Goal: Information Seeking & Learning: Learn about a topic

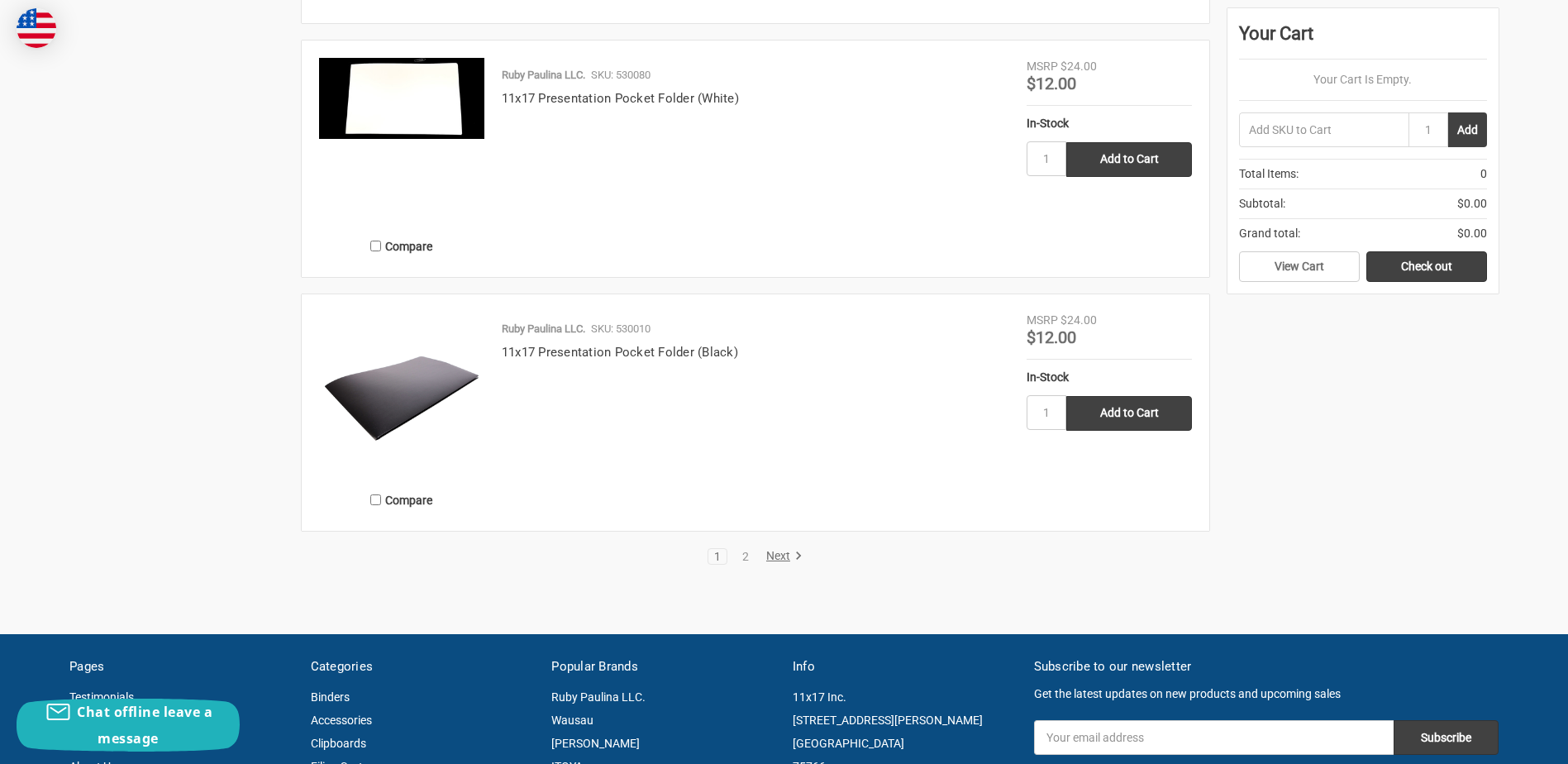
scroll to position [3141, 0]
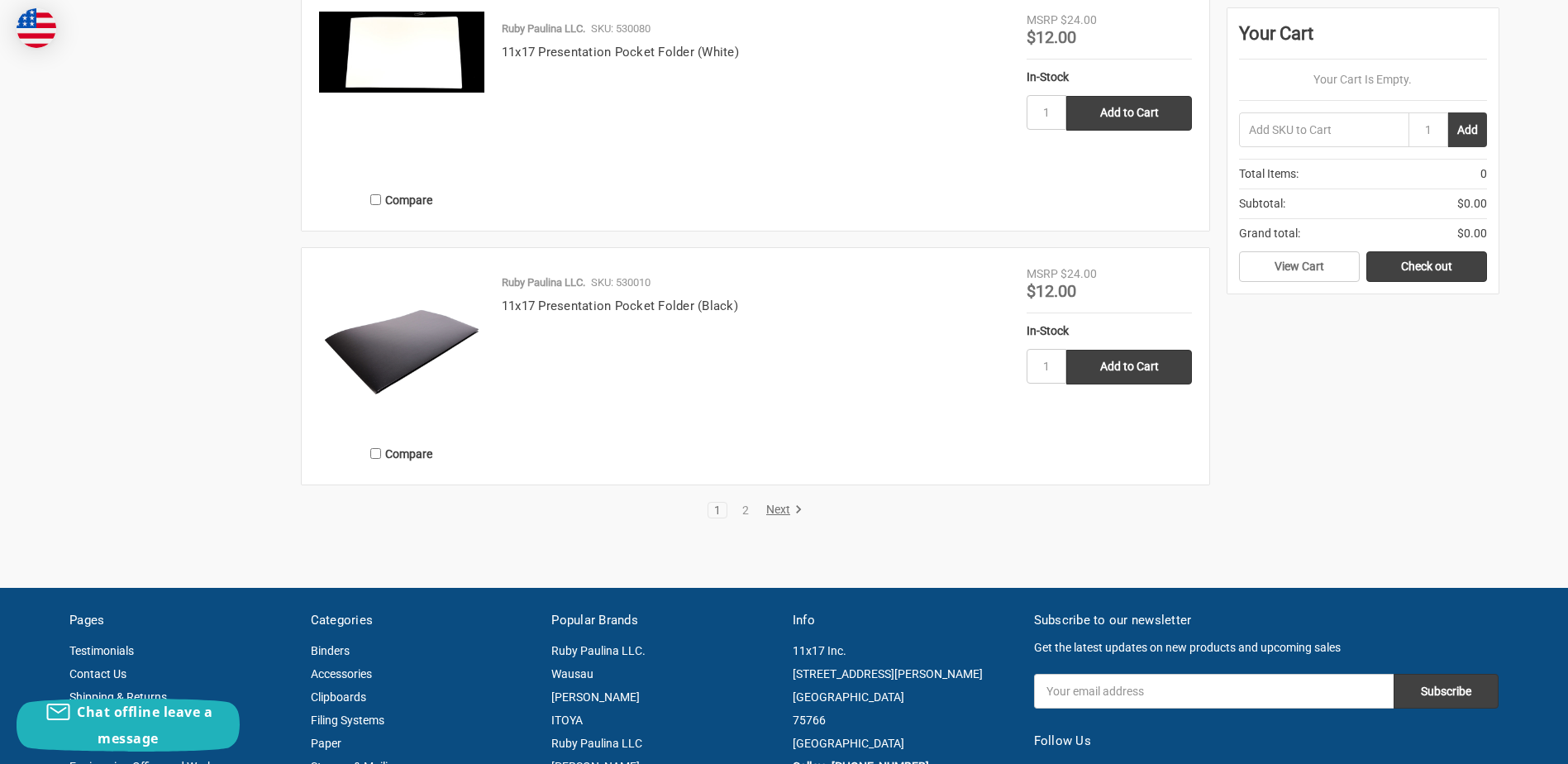
click at [441, 328] on img at bounding box center [402, 348] width 165 height 165
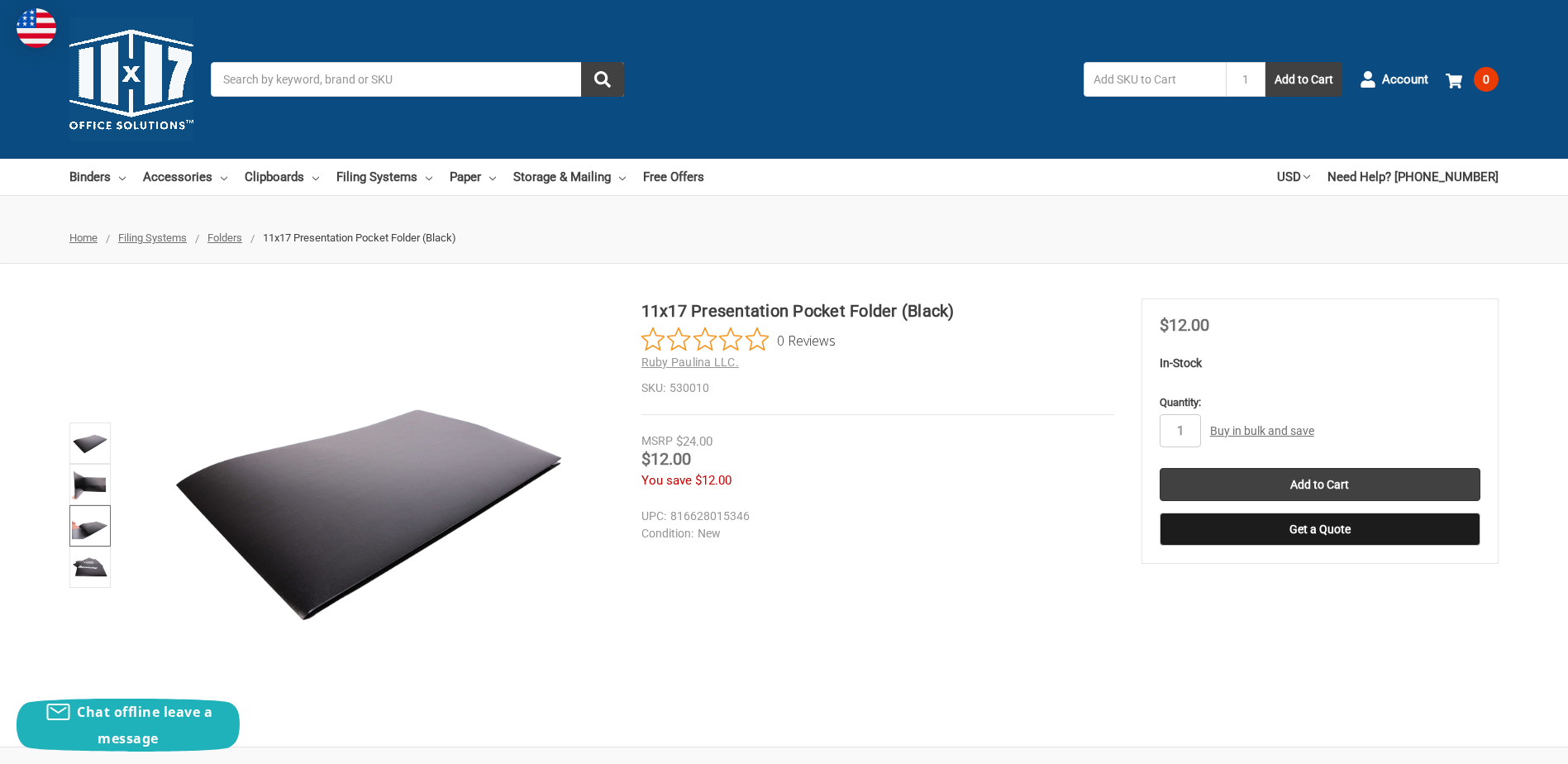
click at [81, 524] on img at bounding box center [90, 526] width 36 height 36
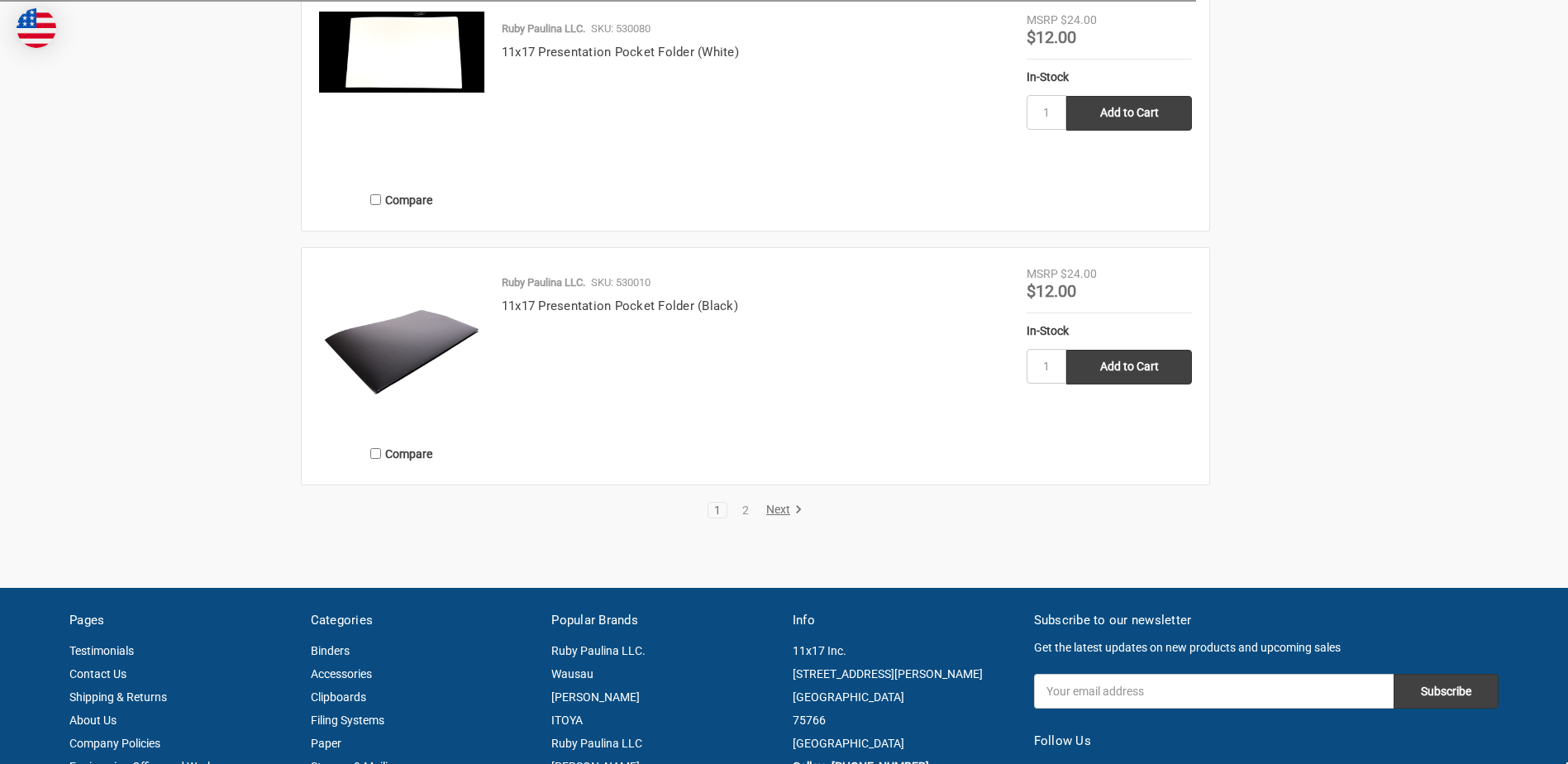
scroll to position [3141, 0]
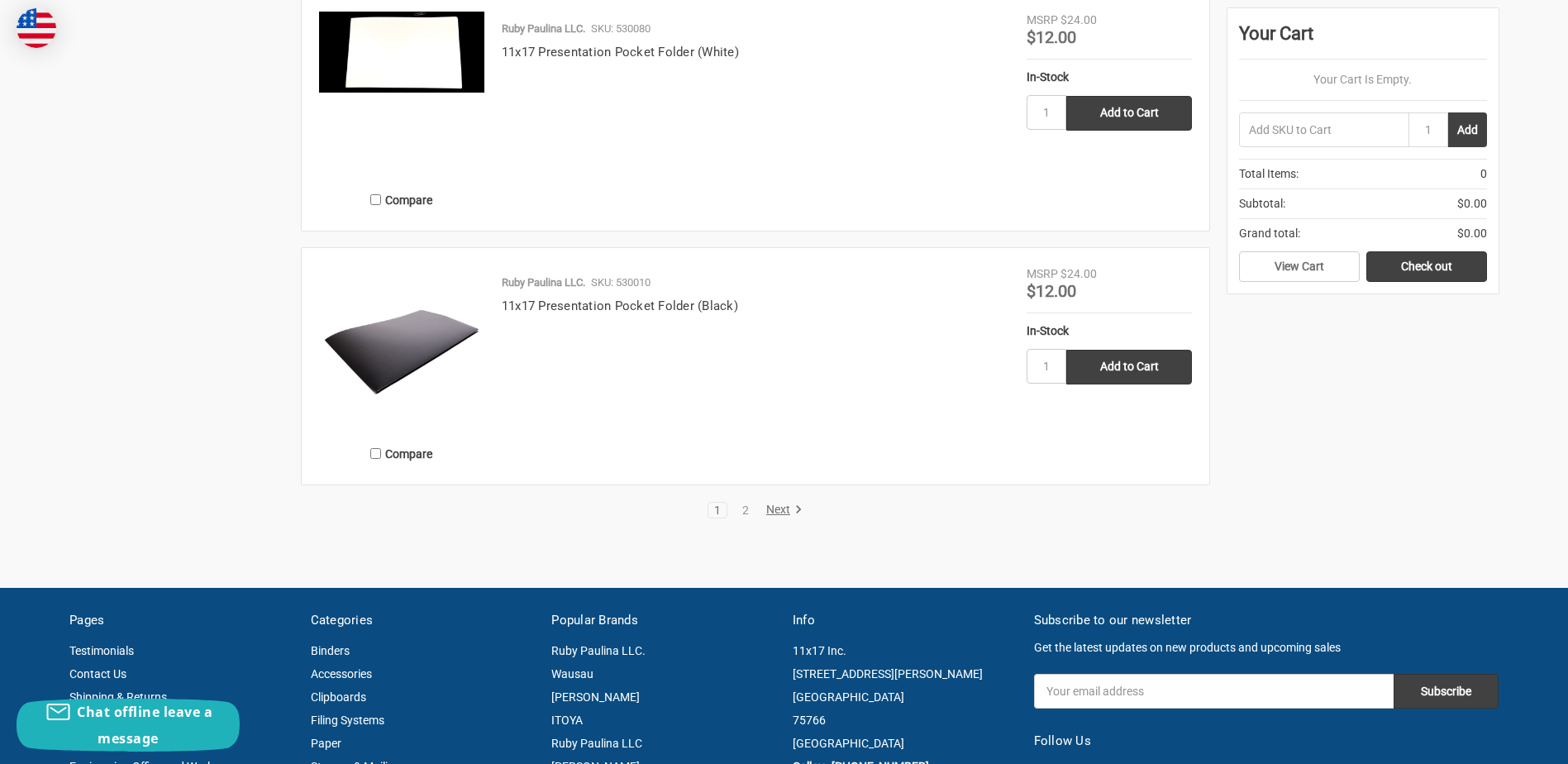
click at [783, 510] on link "Next" at bounding box center [781, 510] width 42 height 15
